Goal: Information Seeking & Learning: Learn about a topic

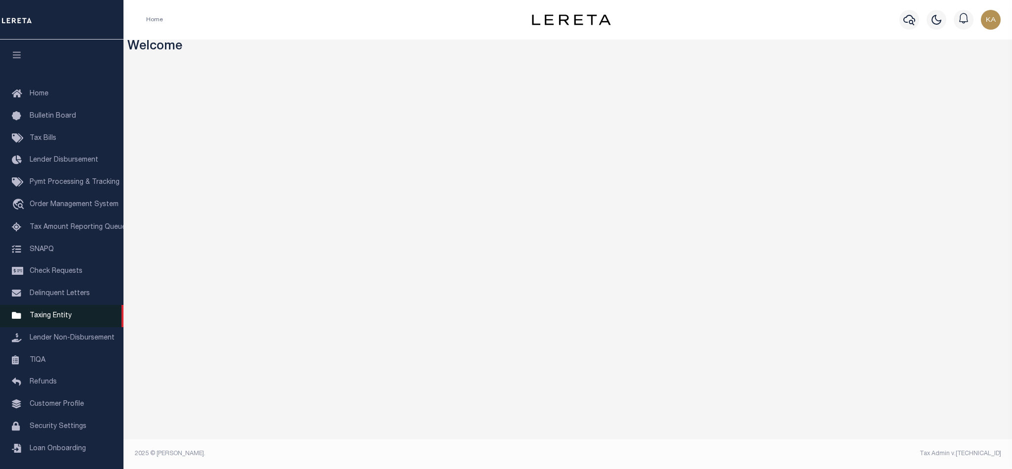
click at [81, 326] on link "Taxing Entity" at bounding box center [61, 316] width 123 height 22
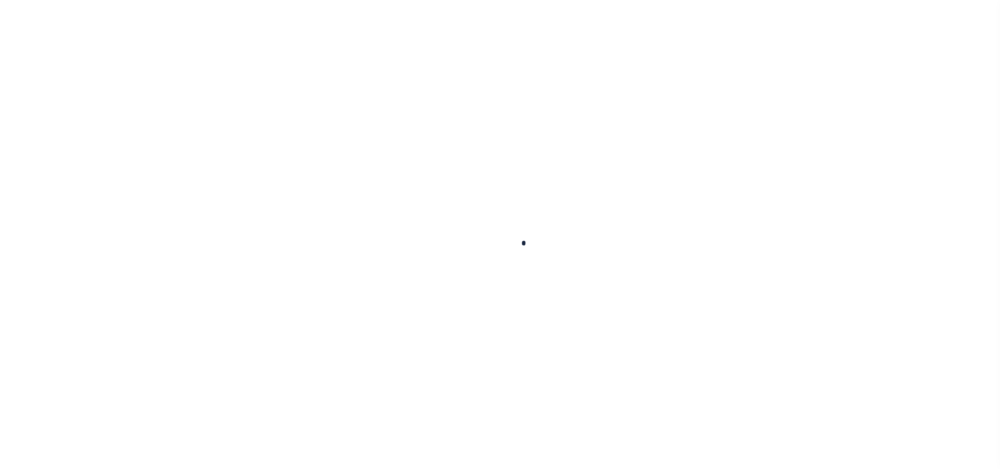
select select
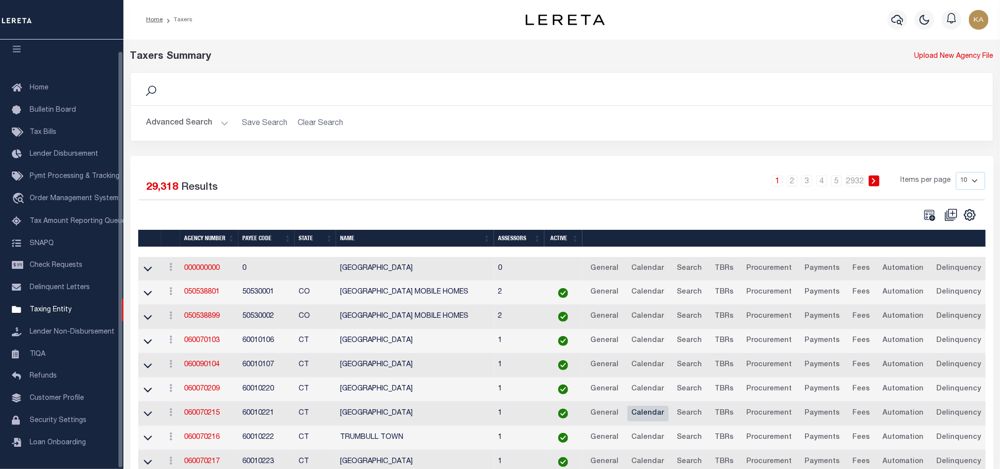
scroll to position [74, 0]
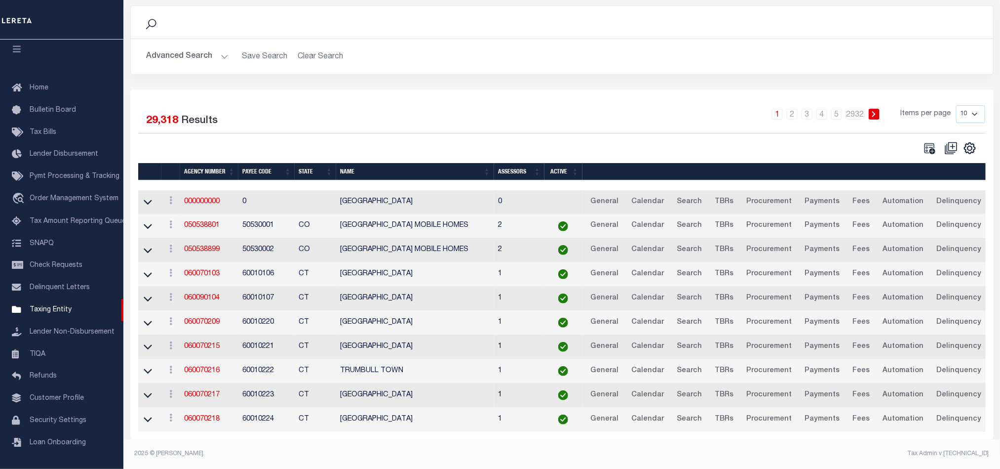
click at [230, 47] on h2 "Advanced Search Save Search Clear Search" at bounding box center [562, 56] width 847 height 19
click at [223, 47] on button "Advanced Search" at bounding box center [188, 56] width 82 height 19
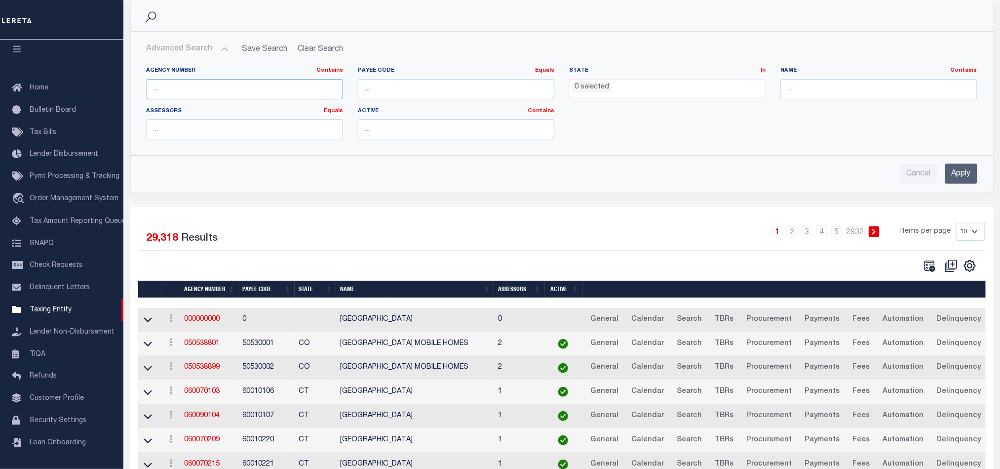
click at [299, 91] on input "text" at bounding box center [245, 89] width 197 height 20
paste input "310030101"
type input "310030101"
click at [957, 177] on input "Apply" at bounding box center [962, 173] width 32 height 20
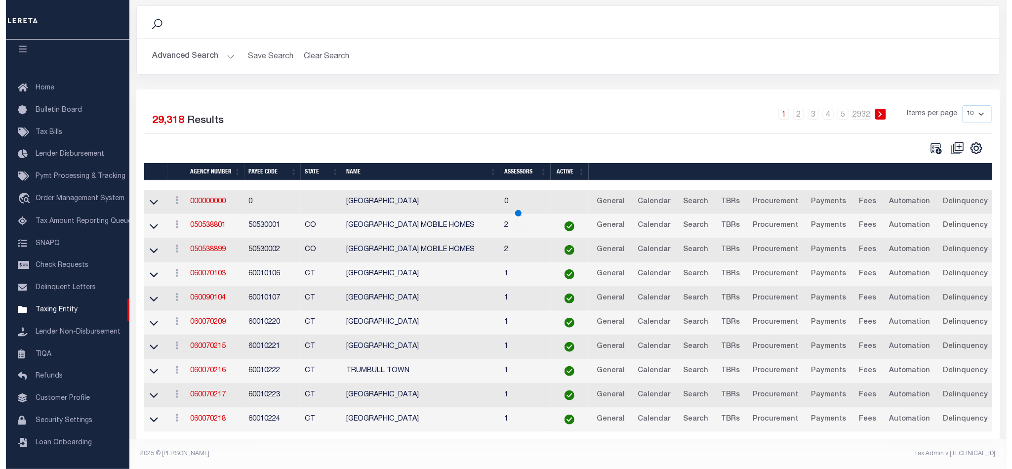
scroll to position [0, 0]
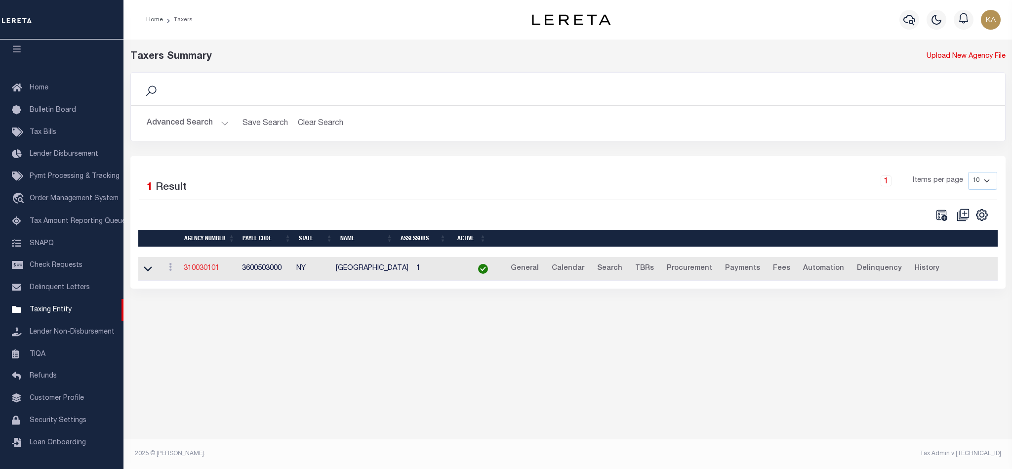
click at [206, 272] on link "310030101" at bounding box center [202, 268] width 36 height 7
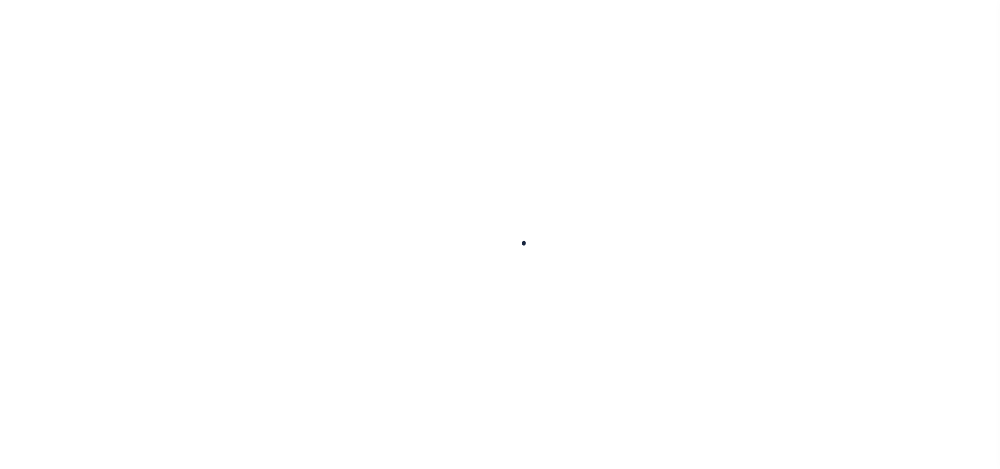
select select
checkbox input "false"
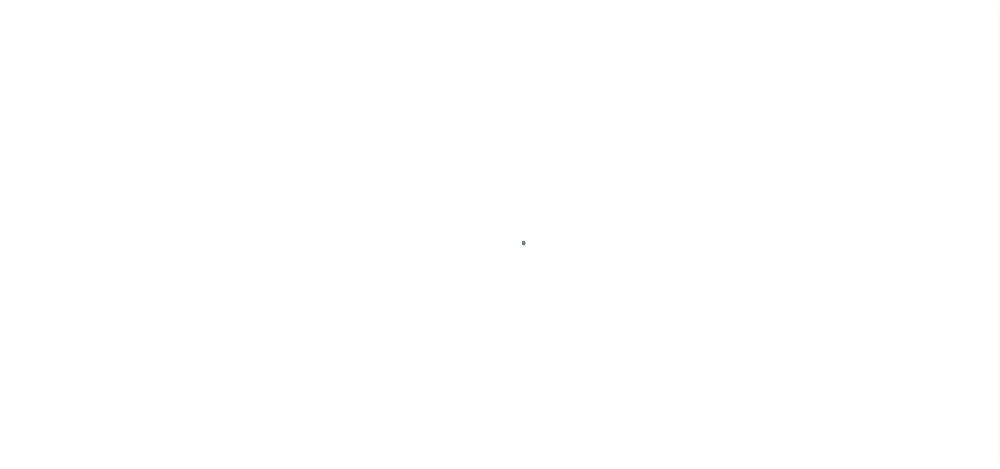
checkbox input "false"
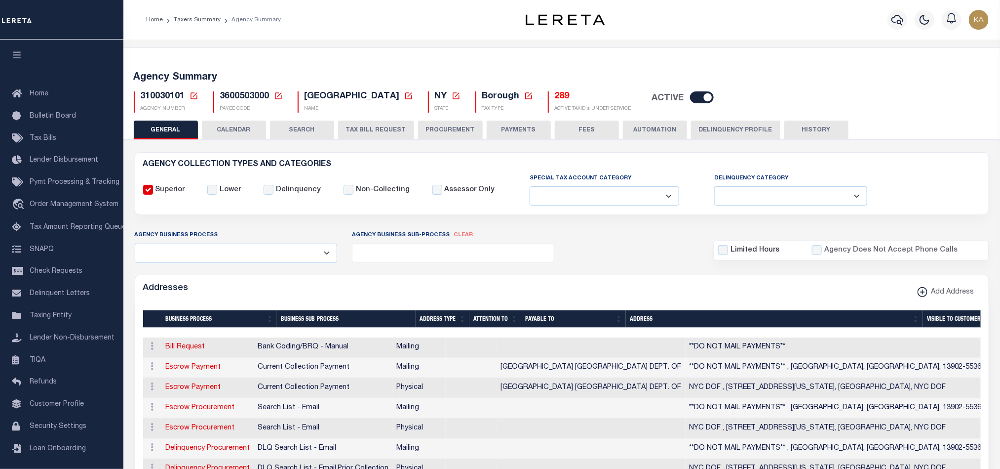
click at [235, 127] on button "CALENDAR" at bounding box center [234, 129] width 64 height 19
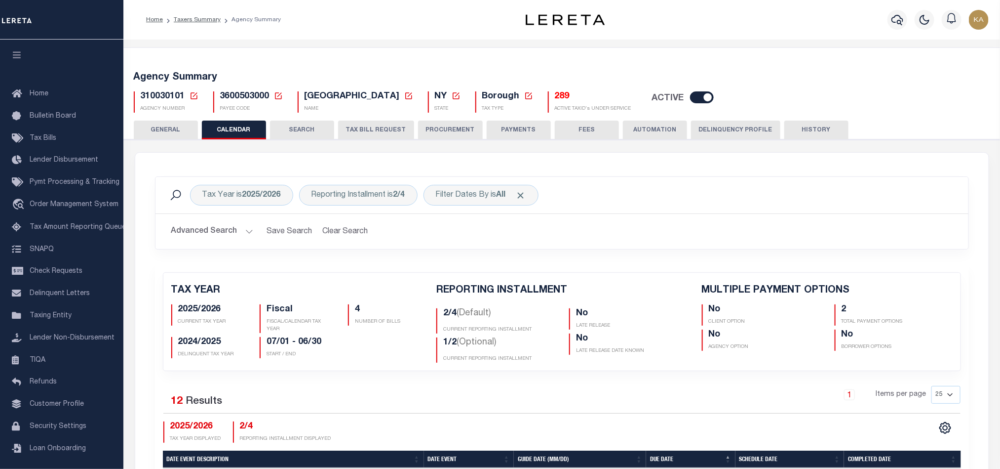
checkbox input "false"
type input "2"
click at [454, 310] on h5 "2/4 (Default)" at bounding box center [498, 315] width 111 height 15
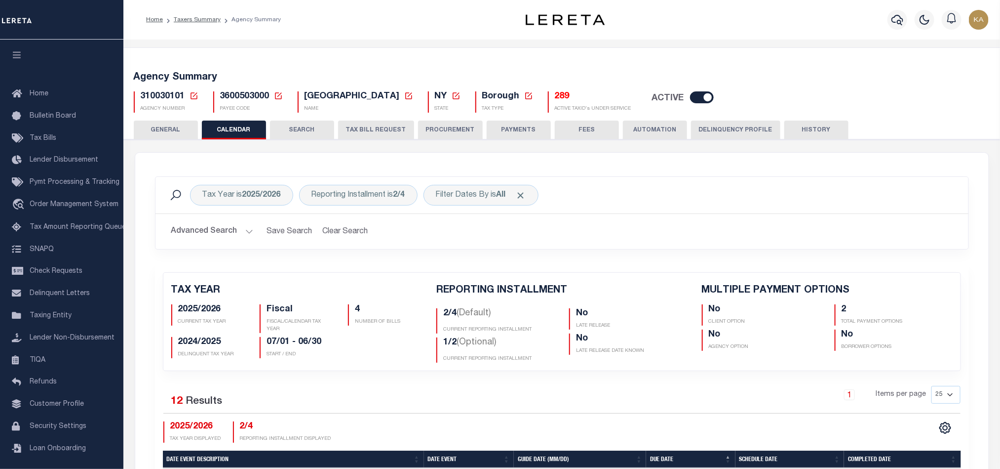
click at [454, 347] on h5 "1/2 (Optional)" at bounding box center [498, 344] width 111 height 15
click at [360, 196] on div "Reporting Installment is 2/4" at bounding box center [358, 195] width 119 height 21
select select "2/4"
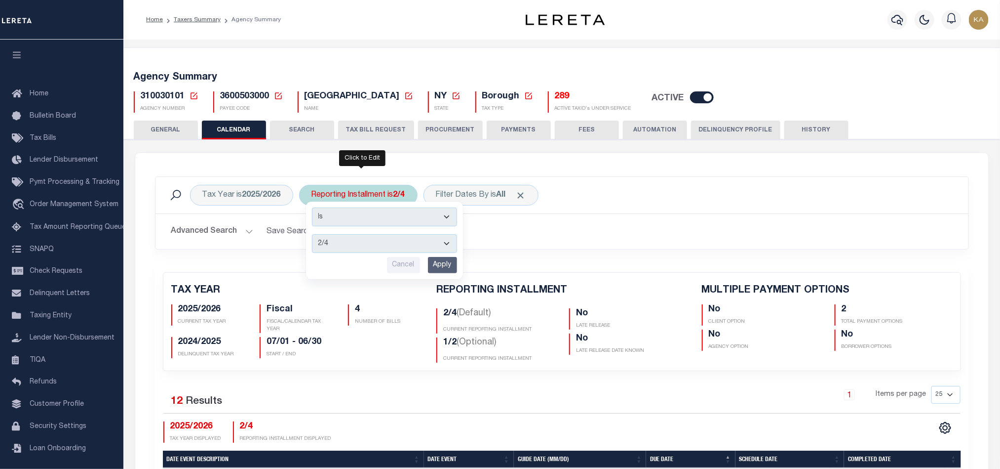
click at [363, 253] on select "1/4 2/4 3/4 4/4 1/2 2/2" at bounding box center [384, 243] width 145 height 19
